Goal: Information Seeking & Learning: Check status

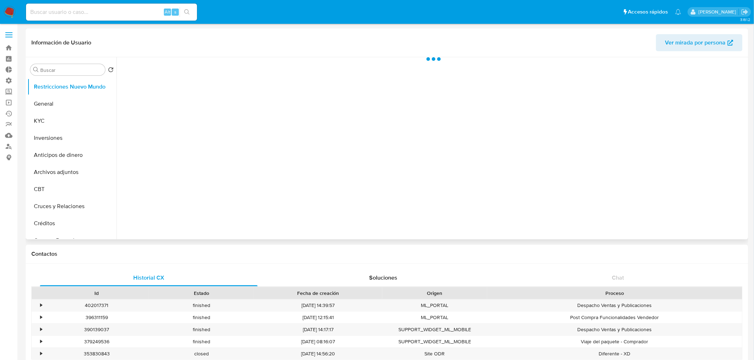
select select "10"
click at [69, 5] on div "Alt s" at bounding box center [111, 12] width 171 height 17
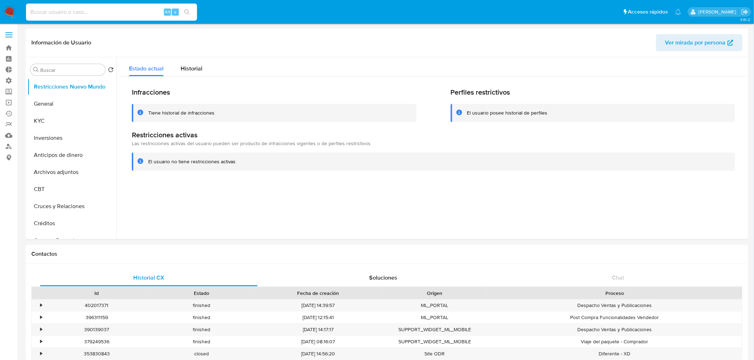
click at [69, 11] on input at bounding box center [111, 11] width 171 height 9
paste input "2090729962"
type input "2090729962"
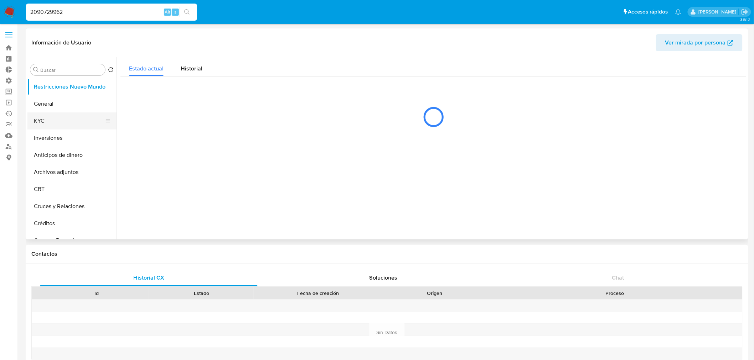
select select "10"
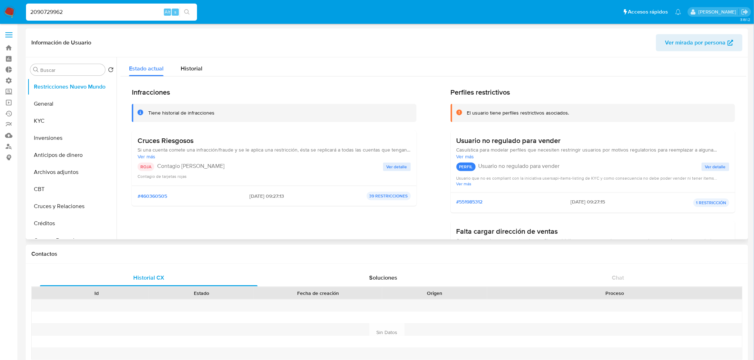
click at [386, 166] on span "Ver detalle" at bounding box center [396, 167] width 21 height 7
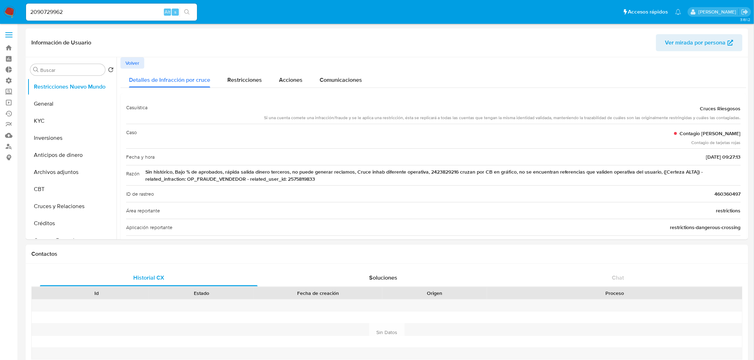
click at [42, 9] on input "2090729962" at bounding box center [111, 11] width 171 height 9
paste input "12311520"
type input "12311520"
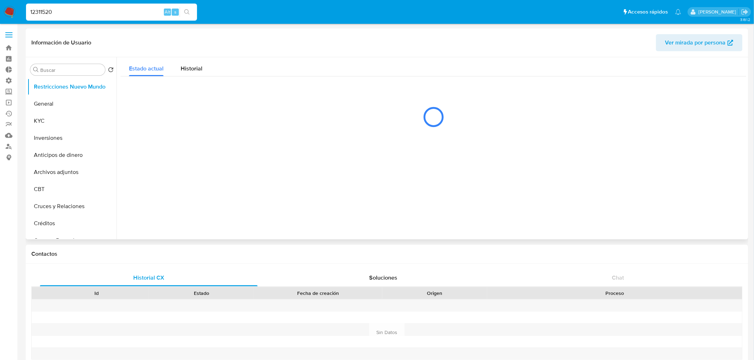
select select "10"
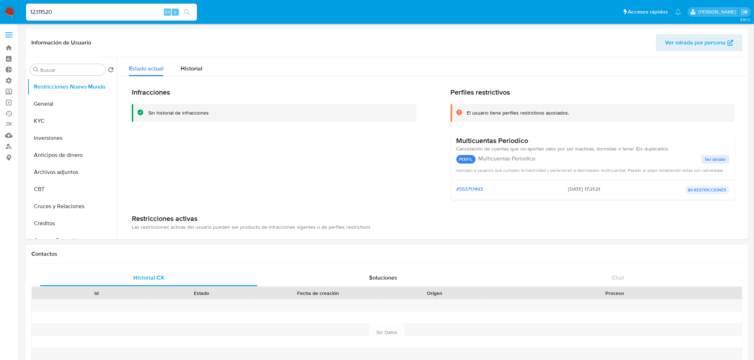
click at [77, 10] on input "12311520" at bounding box center [111, 11] width 171 height 9
paste input "66403805"
type input "1266403805"
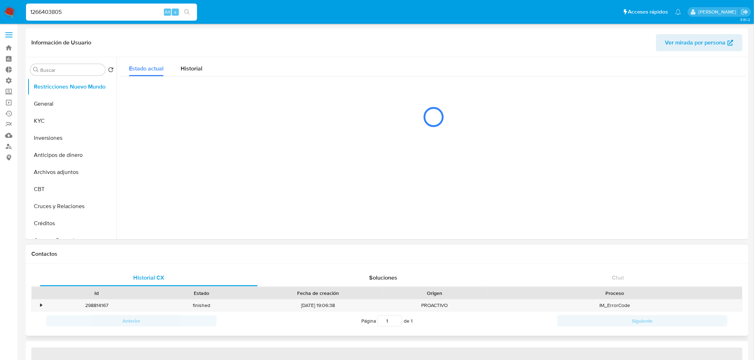
select select "10"
